Goal: Transaction & Acquisition: Obtain resource

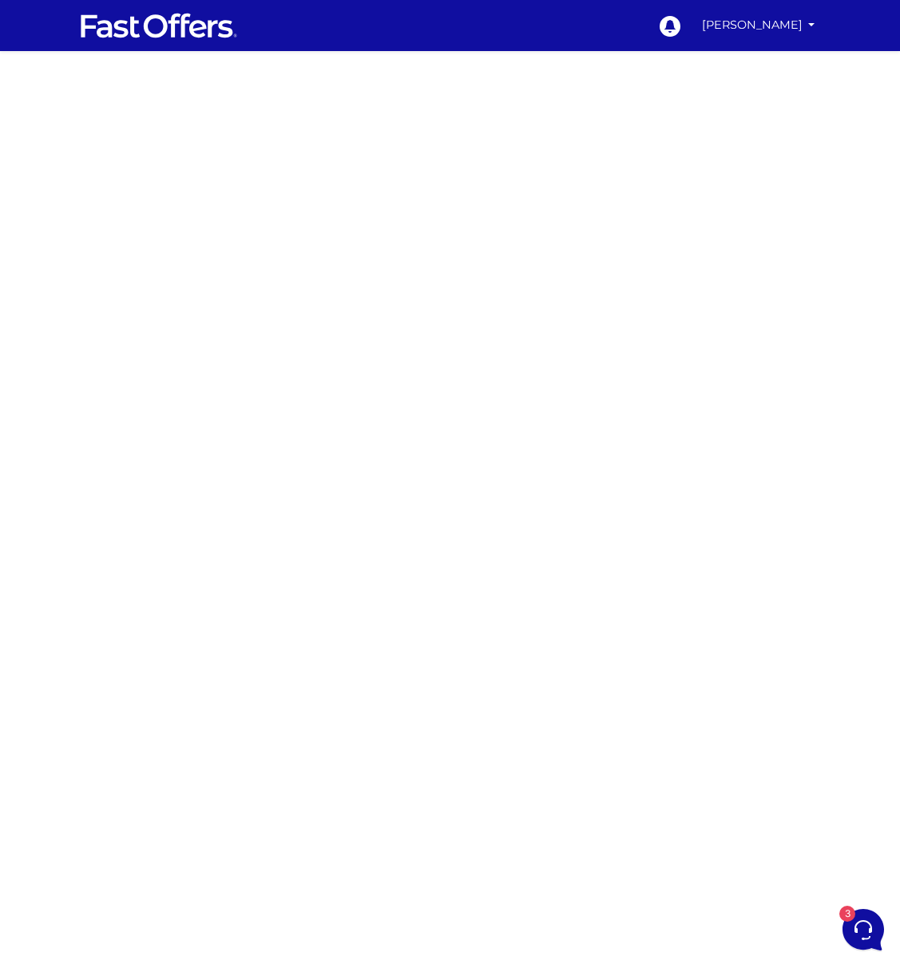
click at [256, 340] on div at bounding box center [450, 450] width 900 height 798
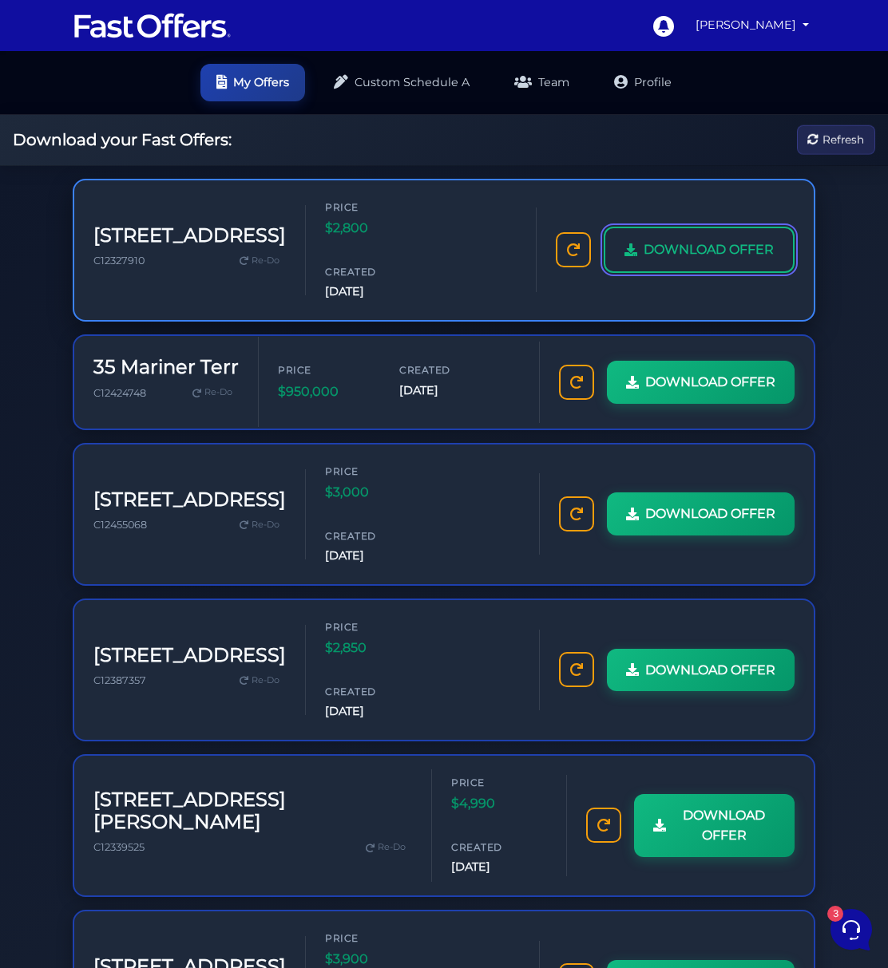
click at [703, 240] on span "DOWNLOAD OFFER" at bounding box center [709, 250] width 130 height 21
